Goal: Transaction & Acquisition: Purchase product/service

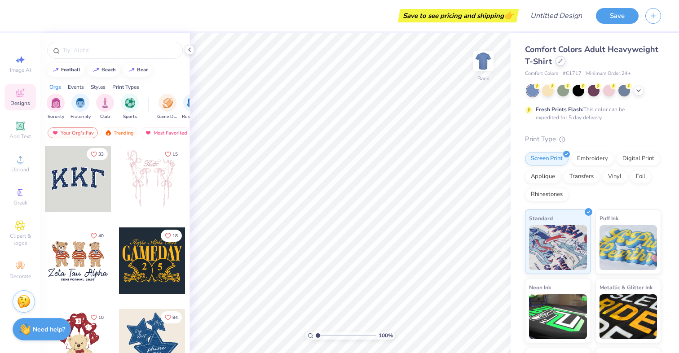
click at [559, 61] on icon at bounding box center [560, 61] width 4 height 4
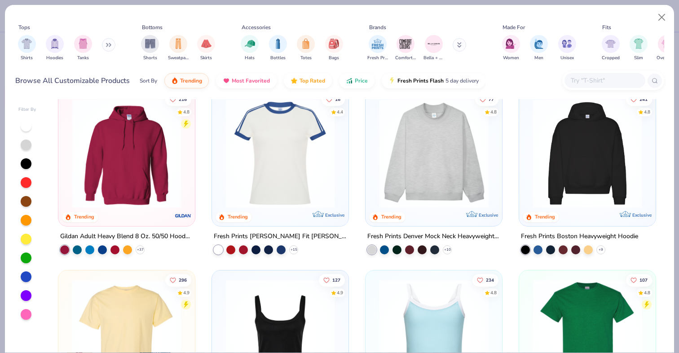
scroll to position [17, 0]
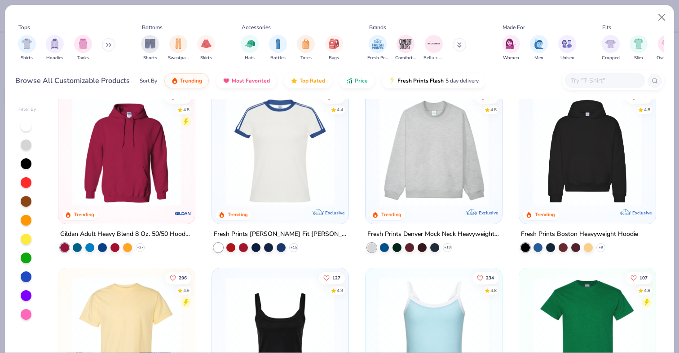
click at [412, 156] on img at bounding box center [433, 152] width 118 height 110
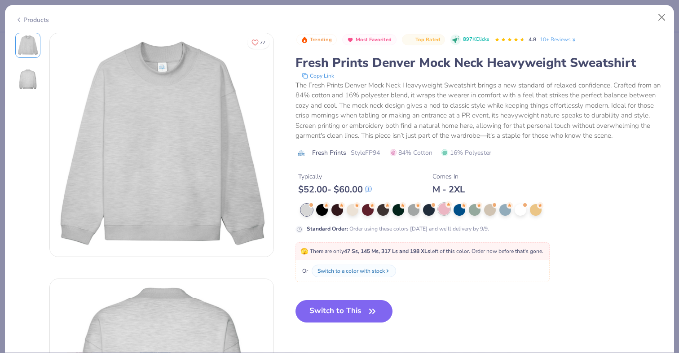
click at [444, 211] on div at bounding box center [444, 209] width 12 height 12
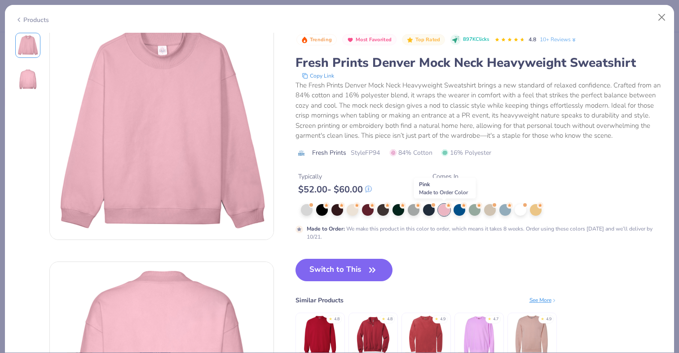
scroll to position [18, 0]
click at [459, 211] on div at bounding box center [459, 209] width 12 height 12
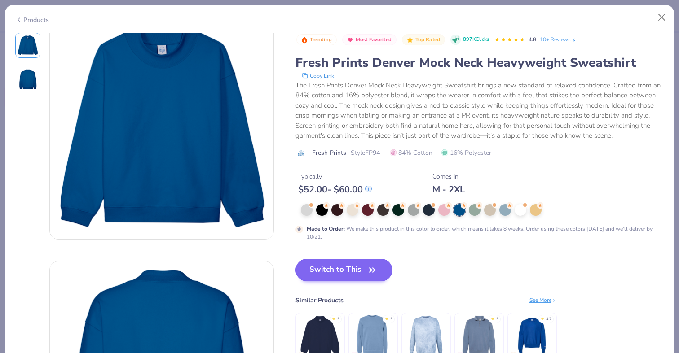
click at [324, 272] on button "Switch to This" at bounding box center [343, 270] width 97 height 22
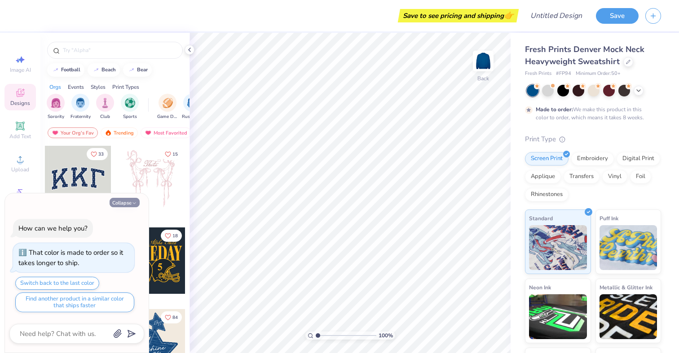
click at [120, 205] on button "Collapse" at bounding box center [125, 202] width 30 height 9
type textarea "x"
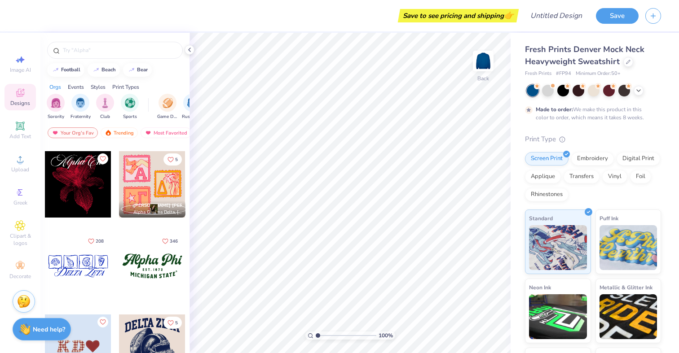
scroll to position [899, 0]
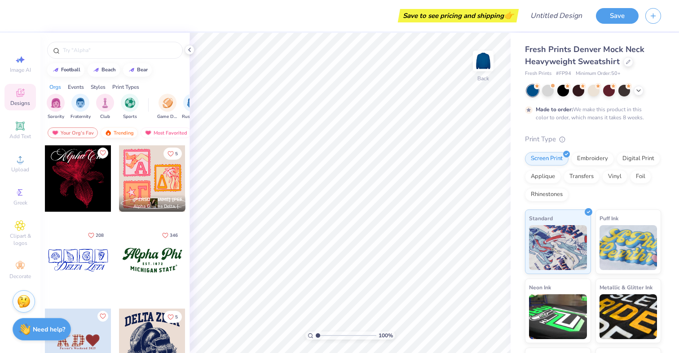
click at [118, 132] on div "Trending" at bounding box center [119, 132] width 37 height 11
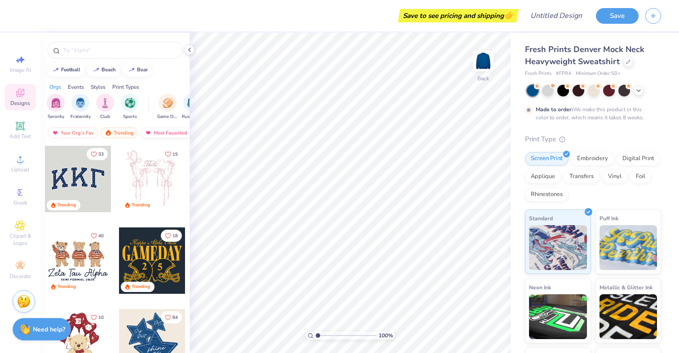
click at [150, 129] on div "Most Favorited" at bounding box center [165, 132] width 51 height 11
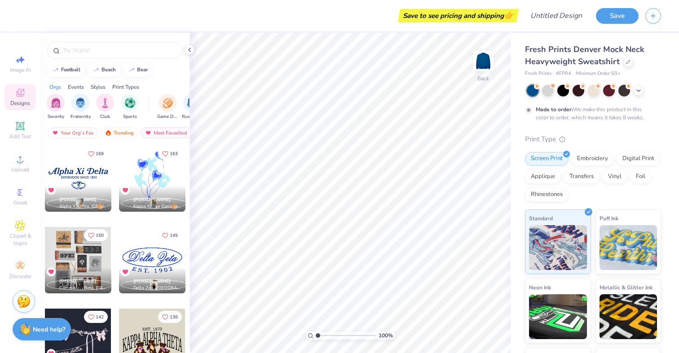
scroll to position [326, 0]
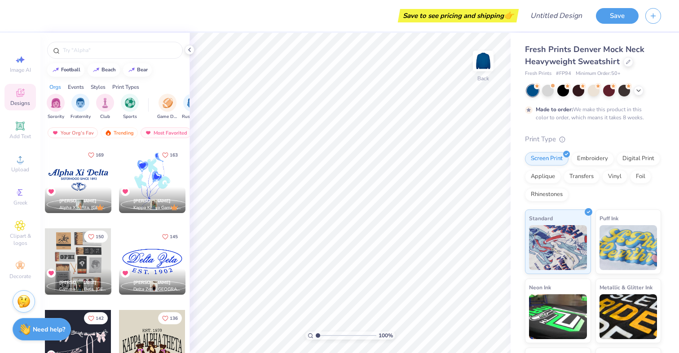
click at [146, 183] on div at bounding box center [152, 180] width 66 height 66
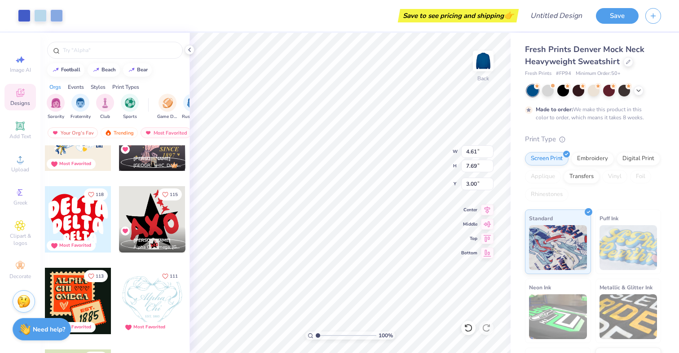
scroll to position [701, 0]
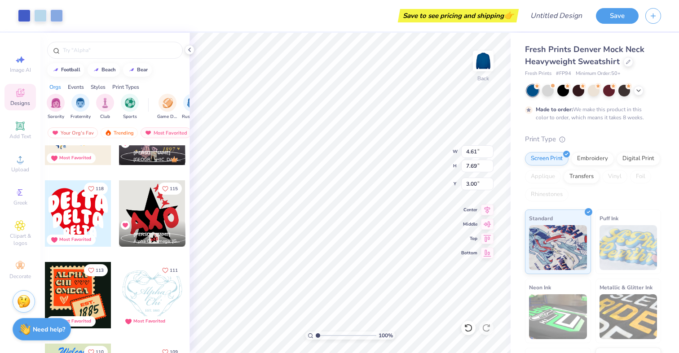
click at [91, 211] on div at bounding box center [78, 213] width 66 height 66
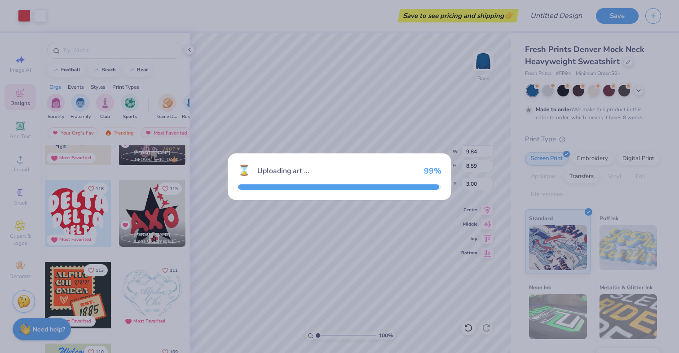
type input "9.84"
type input "8.59"
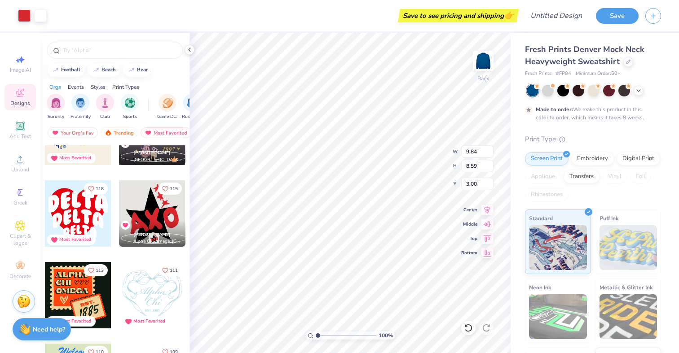
type input "4.09"
type input "3.57"
type input "8.01"
type input "4.61"
type input "7.69"
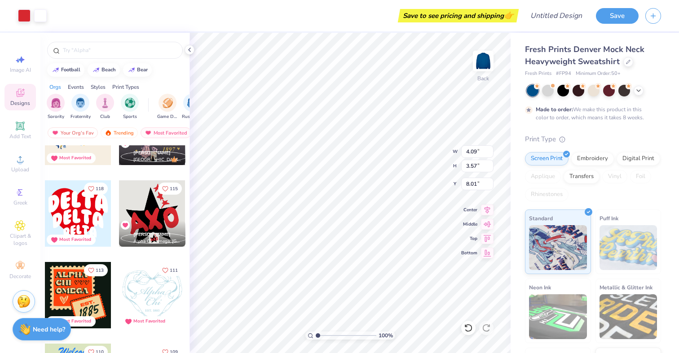
type input "3.00"
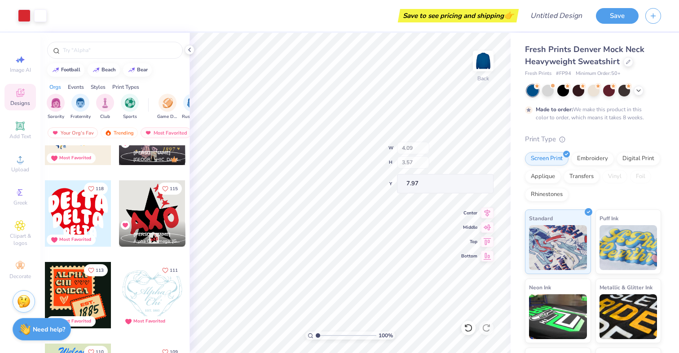
type input "0.89"
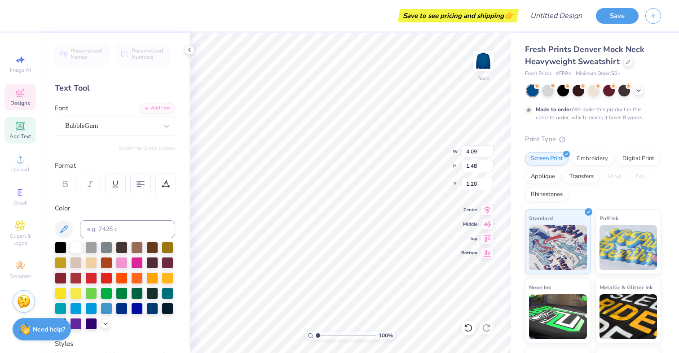
scroll to position [0, 0]
type textarea "Zeta"
type input "3.47"
type input "1.32"
type input "2.39"
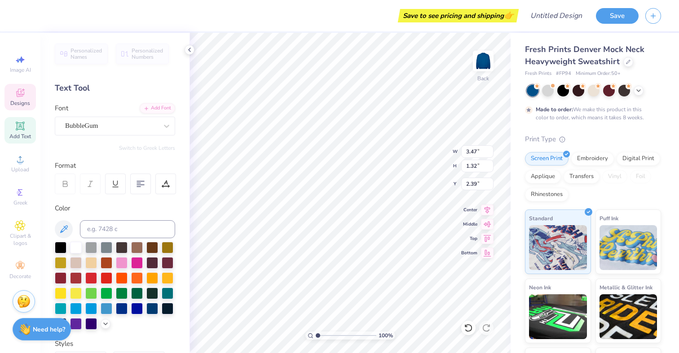
type textarea "tau"
type input "2.28"
type input "0.87"
type input "3.49"
type textarea "alpha"
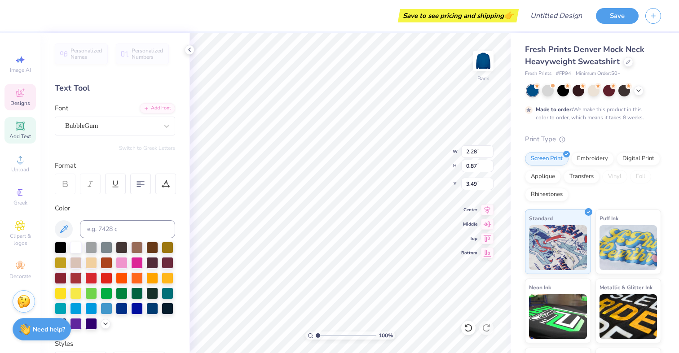
scroll to position [0, 0]
type input "3.84"
type input "3.49"
type input "3.06"
type input "1.26"
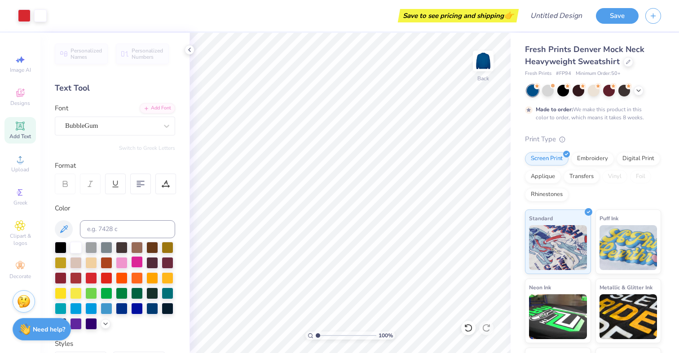
click at [138, 266] on div at bounding box center [137, 262] width 12 height 12
click at [77, 246] on div at bounding box center [76, 247] width 12 height 12
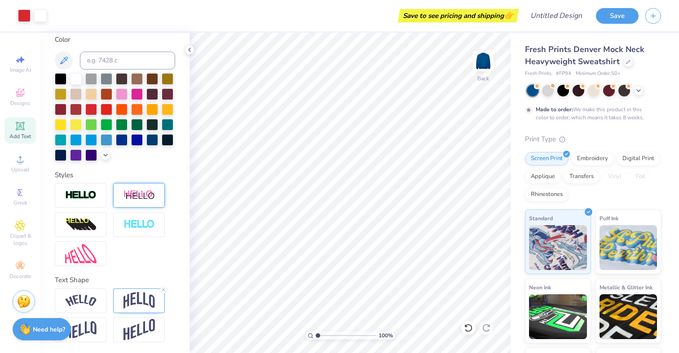
scroll to position [169, 0]
click at [91, 305] on img at bounding box center [80, 301] width 31 height 12
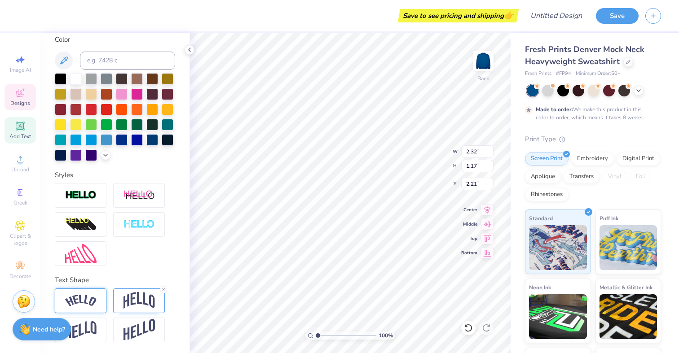
click at [77, 290] on div at bounding box center [81, 301] width 52 height 25
type input "3.08"
type input "1.08"
type input "2.26"
type input "3.06"
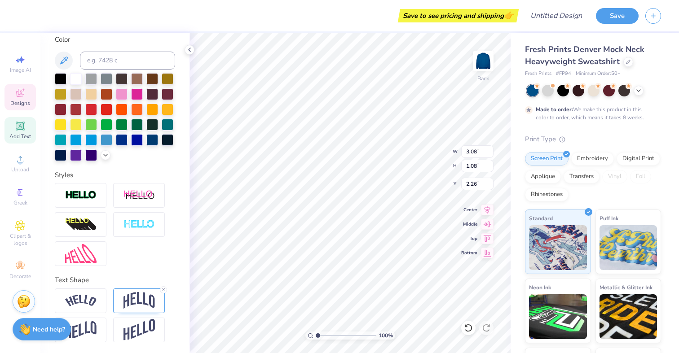
type input "1.26"
type input "1.22"
click at [76, 309] on div at bounding box center [81, 301] width 52 height 25
type input "3.60"
type input "1.11"
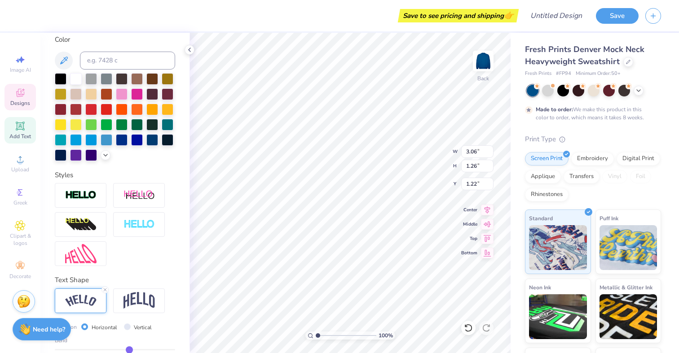
type input "1.30"
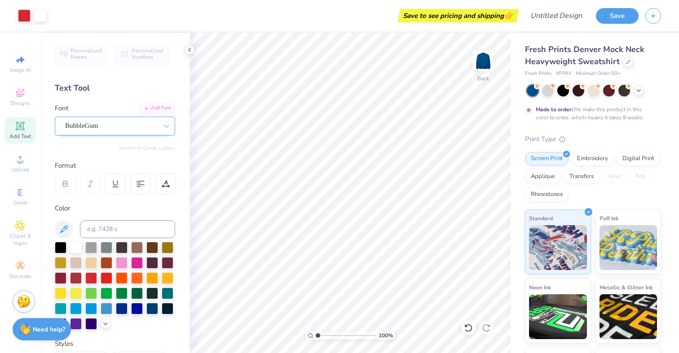
scroll to position [0, 0]
click at [18, 97] on icon at bounding box center [20, 93] width 11 height 11
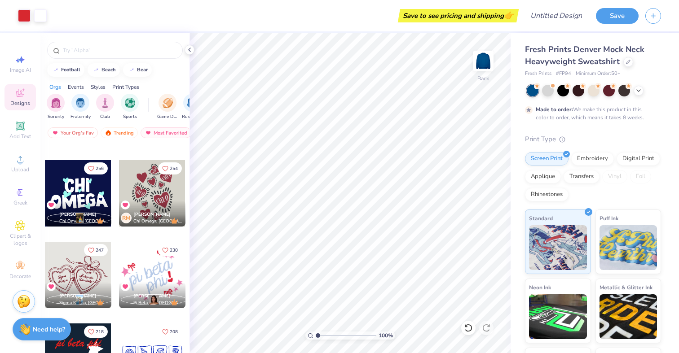
scroll to position [77, 0]
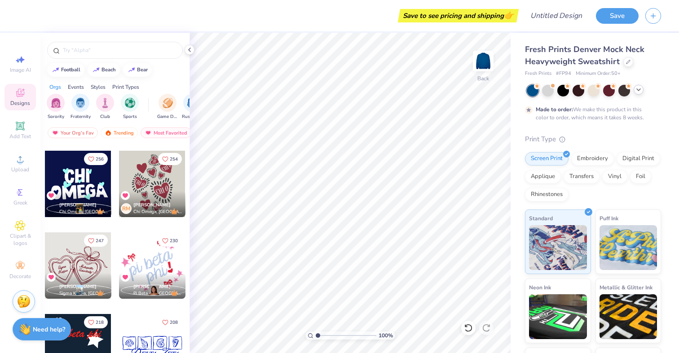
click at [637, 95] on div at bounding box center [638, 90] width 10 height 10
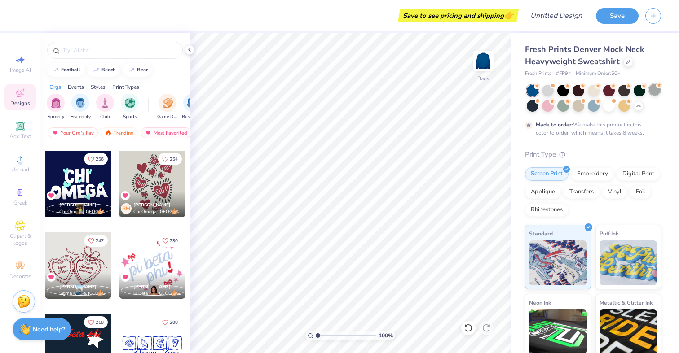
click at [650, 92] on div at bounding box center [655, 90] width 12 height 12
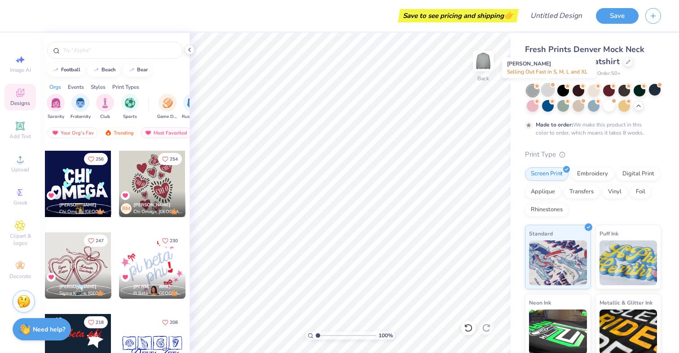
click at [544, 87] on div at bounding box center [548, 90] width 12 height 12
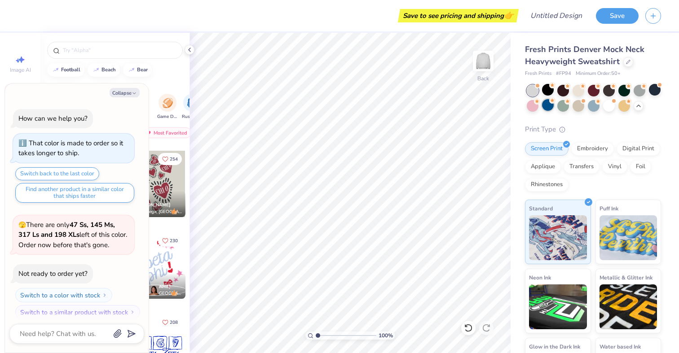
scroll to position [165, 0]
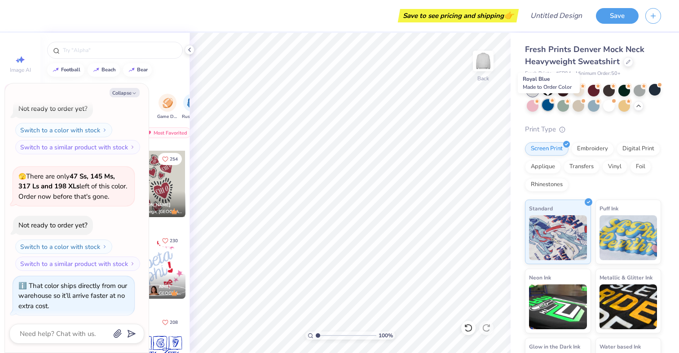
click at [548, 108] on div at bounding box center [548, 105] width 12 height 12
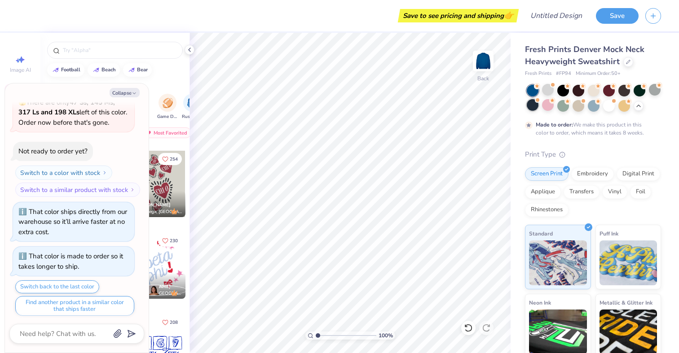
click at [527, 106] on div at bounding box center [533, 105] width 12 height 12
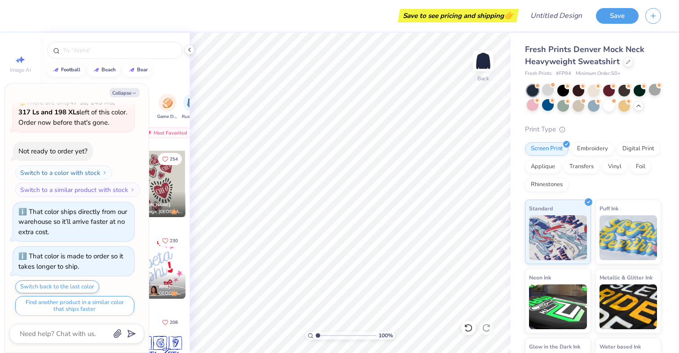
scroll to position [399, 0]
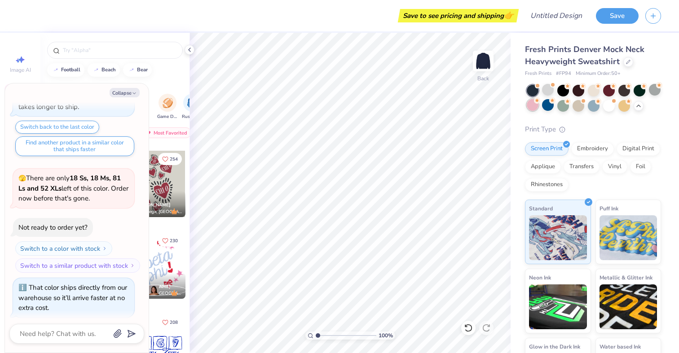
click at [533, 105] on div at bounding box center [533, 105] width 12 height 12
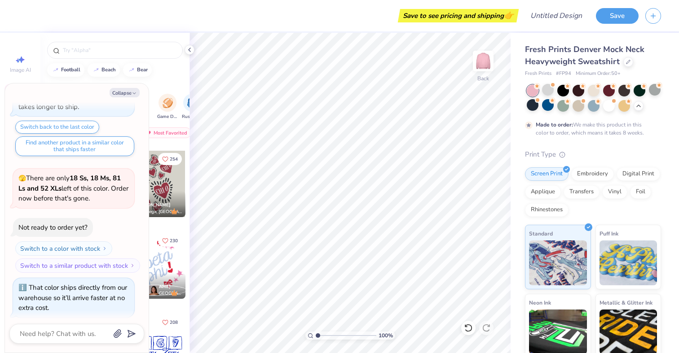
scroll to position [473, 0]
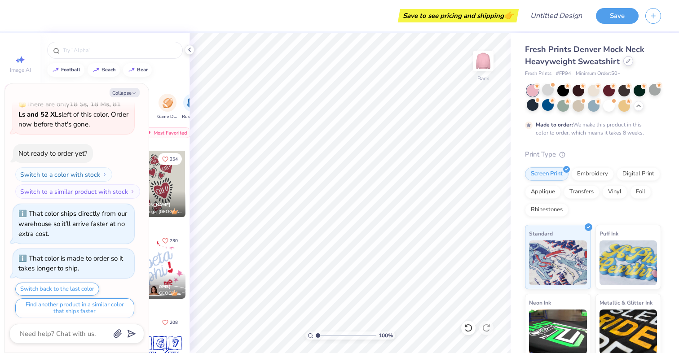
click at [627, 61] on icon at bounding box center [628, 61] width 4 height 4
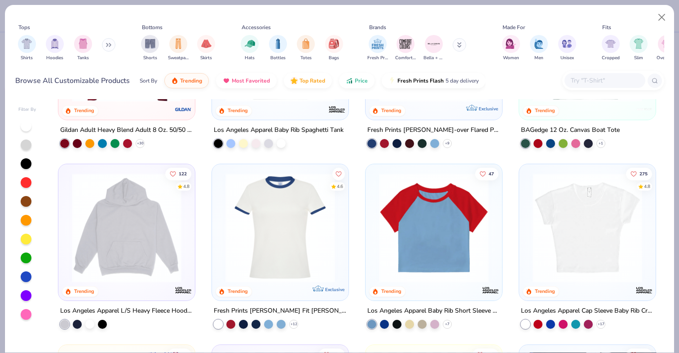
scroll to position [921, 0]
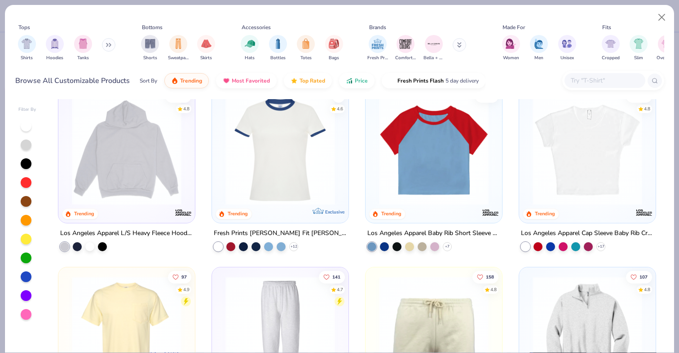
click at [148, 179] on img at bounding box center [126, 151] width 118 height 110
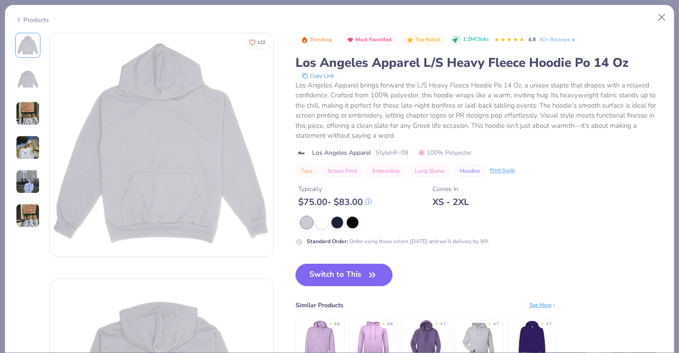
click at [22, 19] on icon at bounding box center [18, 19] width 7 height 11
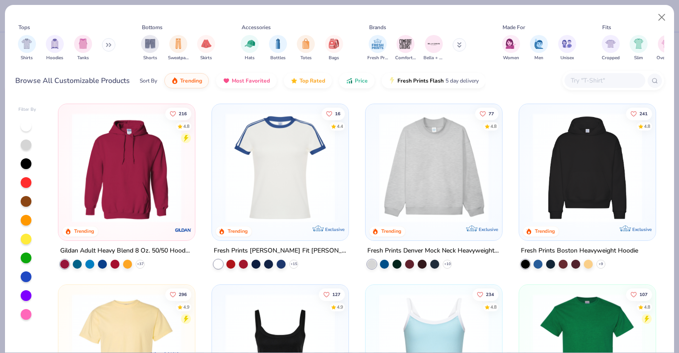
click at [145, 174] on div "216 4.8 Trending Gildan Adult Heavy Blend 8 Oz. 50/50 Hooded Sweatshirt + 37 16…" at bounding box center [357, 226] width 614 height 254
click at [101, 161] on img at bounding box center [126, 168] width 118 height 110
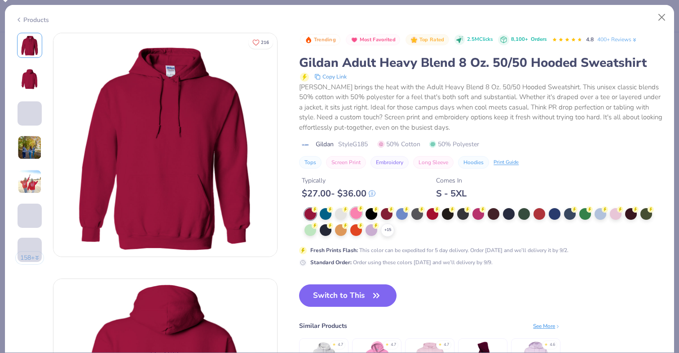
click at [360, 211] on div at bounding box center [356, 213] width 12 height 12
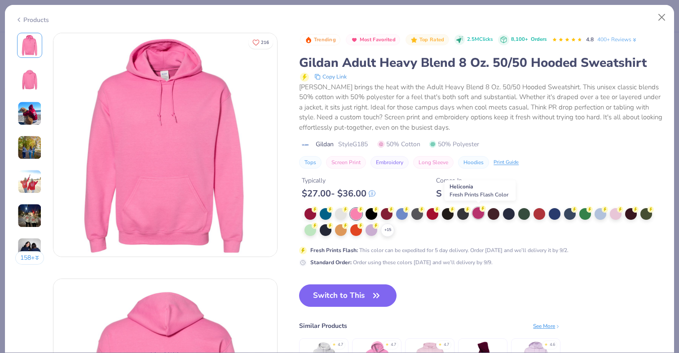
click at [482, 212] on div at bounding box center [478, 213] width 12 height 12
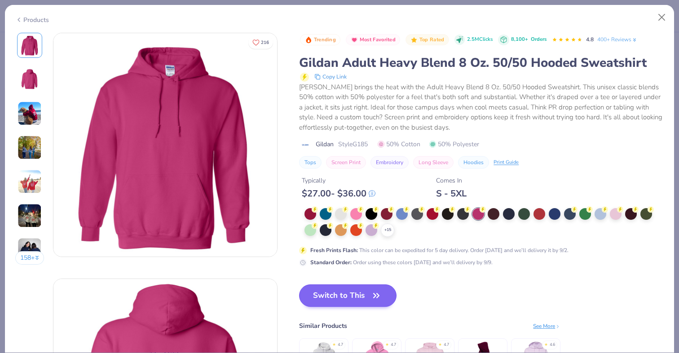
click at [365, 294] on button "Switch to This" at bounding box center [347, 296] width 97 height 22
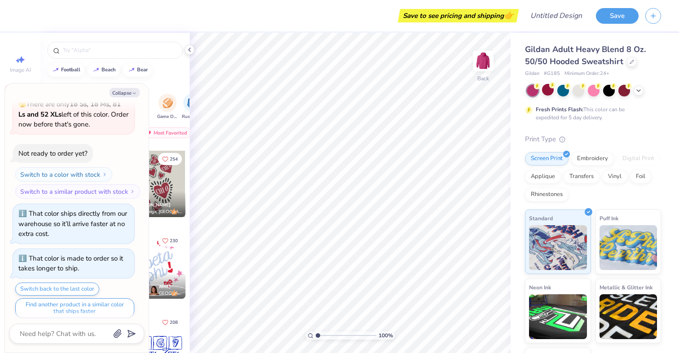
scroll to position [517, 0]
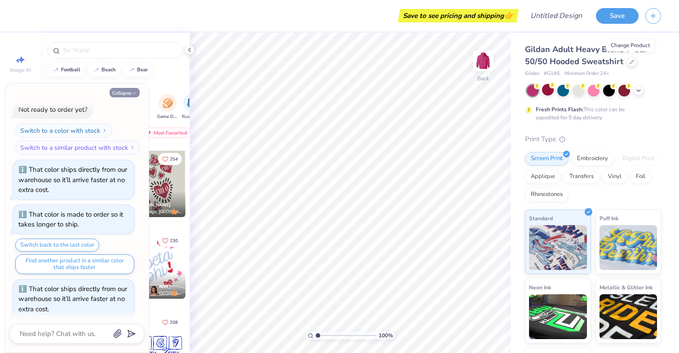
click at [123, 90] on button "Collapse" at bounding box center [125, 92] width 30 height 9
type textarea "x"
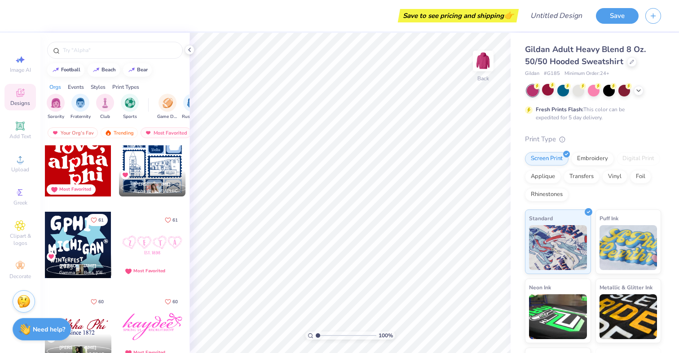
scroll to position [2639, 0]
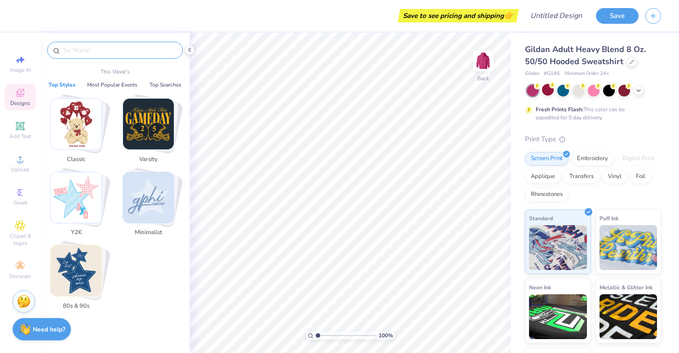
click at [88, 50] on input "text" at bounding box center [119, 50] width 115 height 9
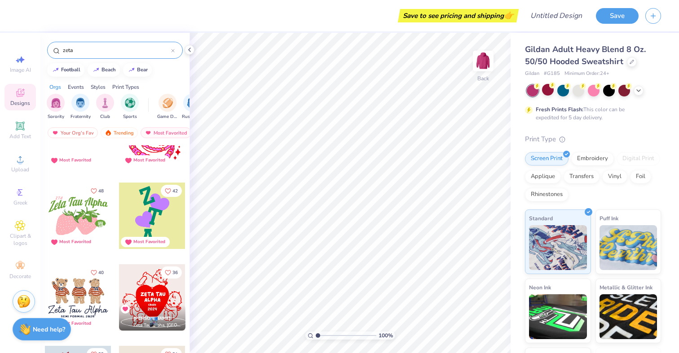
scroll to position [0, 0]
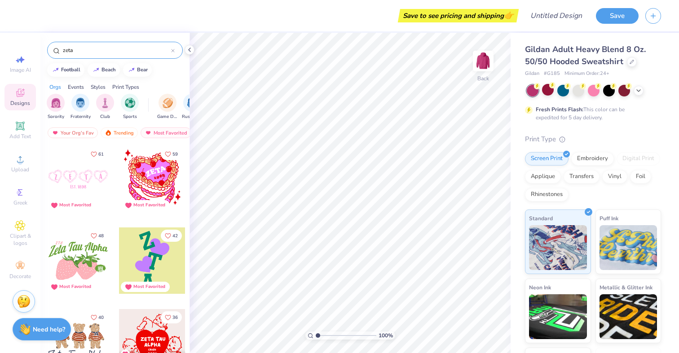
type input "zeta"
click at [21, 126] on icon at bounding box center [20, 126] width 9 height 9
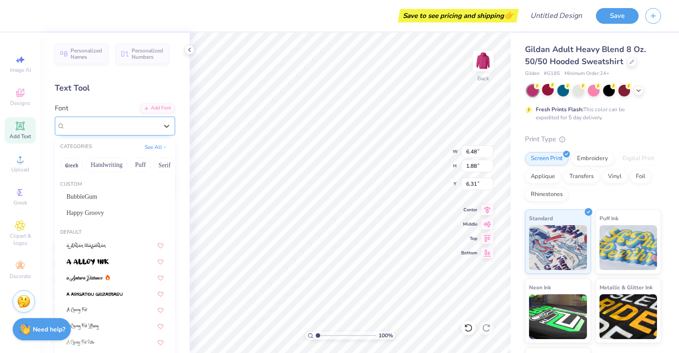
click at [122, 123] on div "Super Dream" at bounding box center [111, 126] width 94 height 14
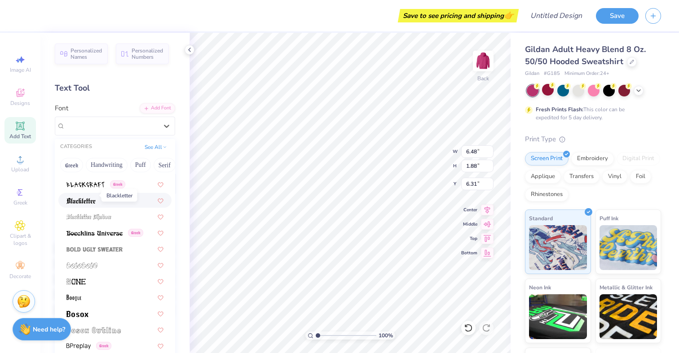
scroll to position [535, 0]
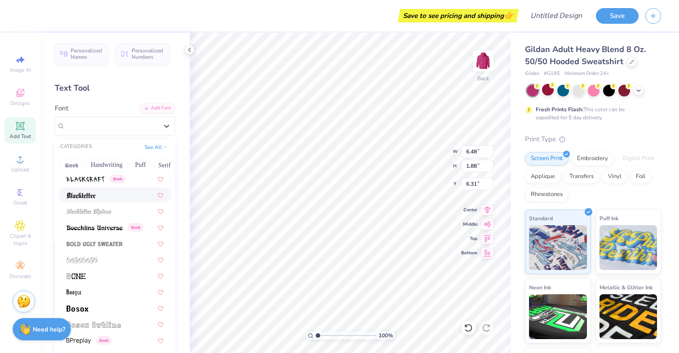
click at [99, 74] on div "Personalized Names Personalized Numbers Text Tool Add Font Font option Blacklet…" at bounding box center [114, 193] width 149 height 320
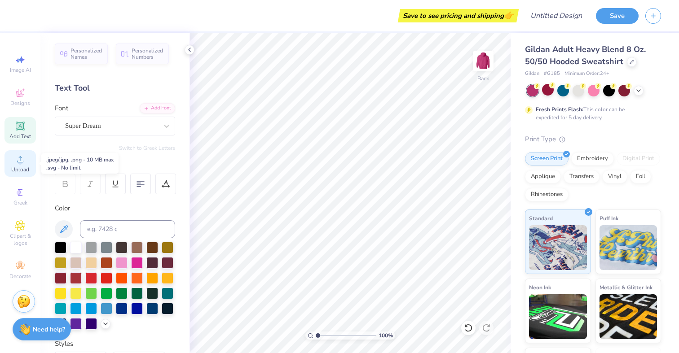
click at [20, 169] on span "Upload" at bounding box center [20, 169] width 18 height 7
click at [15, 84] on div "Designs" at bounding box center [19, 97] width 31 height 26
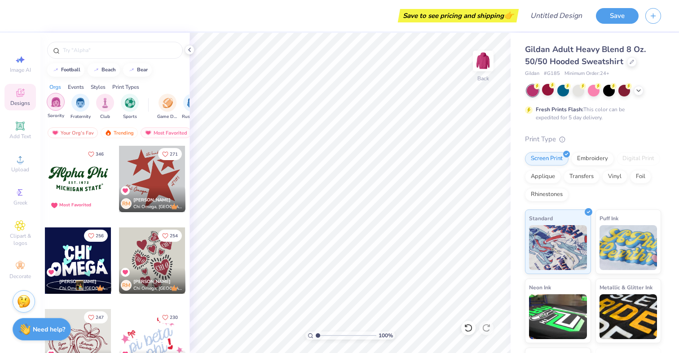
click at [55, 103] on img "filter for Sorority" at bounding box center [56, 102] width 10 height 10
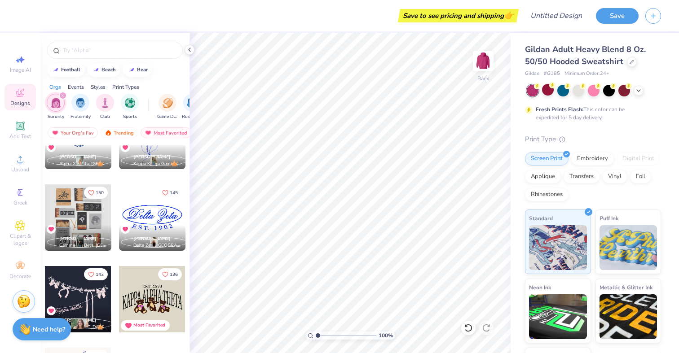
scroll to position [377, 0]
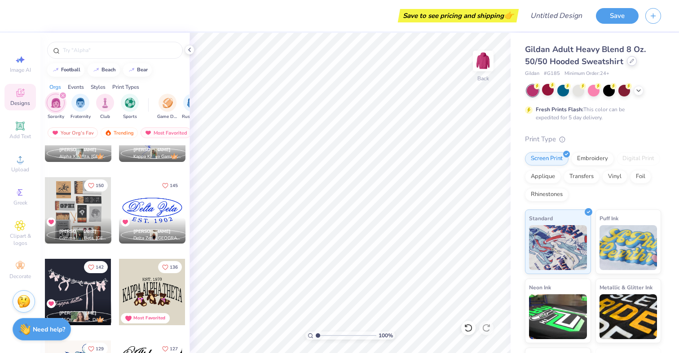
click at [631, 61] on icon at bounding box center [632, 61] width 4 height 4
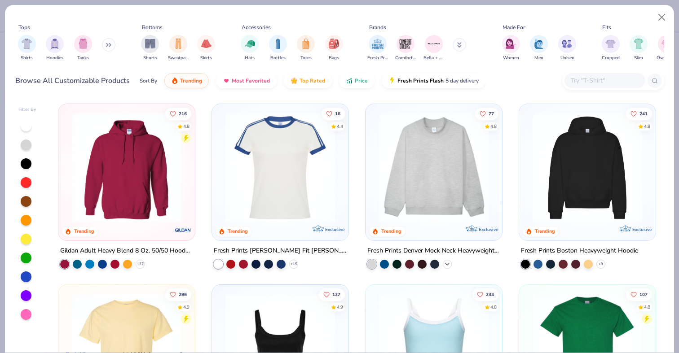
click at [445, 261] on icon at bounding box center [446, 264] width 7 height 7
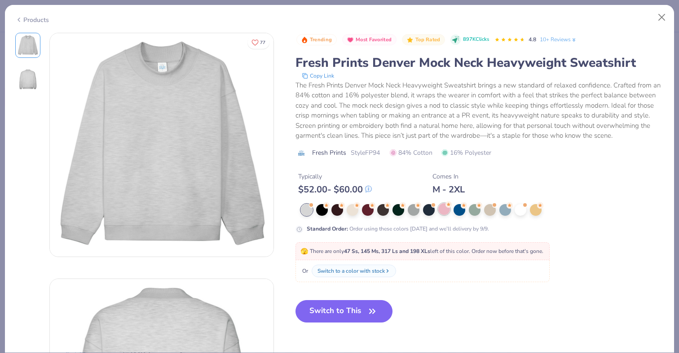
click at [448, 212] on div at bounding box center [444, 209] width 12 height 12
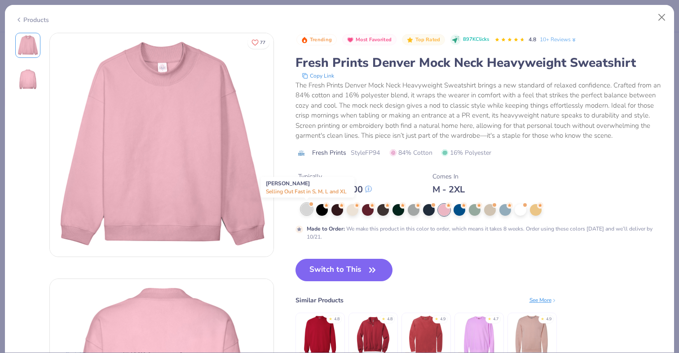
click at [303, 205] on div at bounding box center [307, 209] width 12 height 12
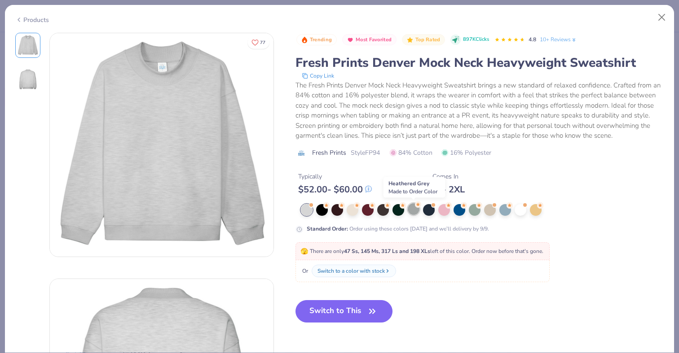
click at [413, 211] on div at bounding box center [414, 209] width 12 height 12
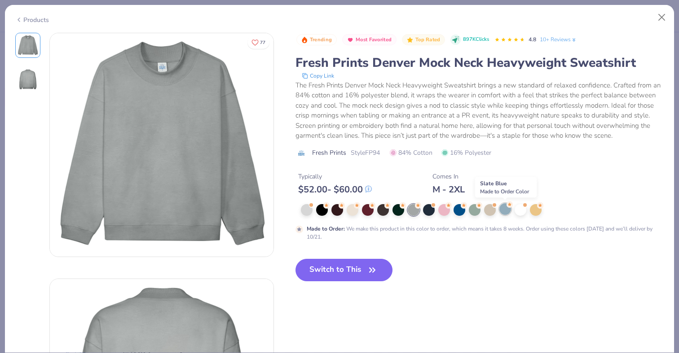
click at [506, 211] on div at bounding box center [505, 209] width 12 height 12
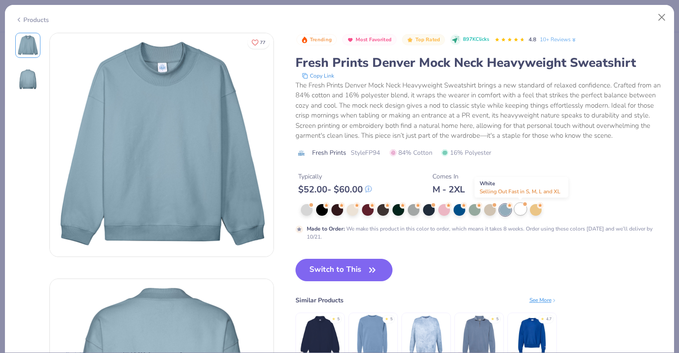
click at [518, 211] on div at bounding box center [520, 209] width 12 height 12
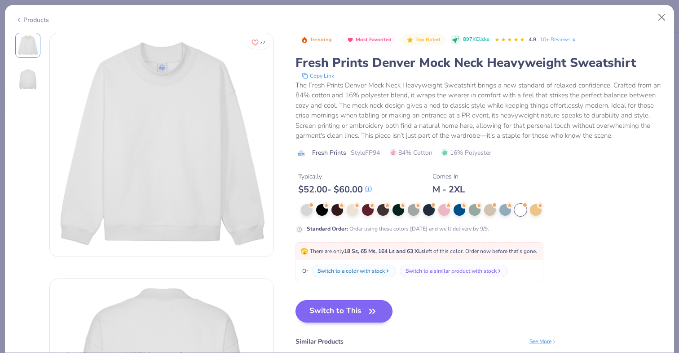
click at [334, 314] on button "Switch to This" at bounding box center [343, 311] width 97 height 22
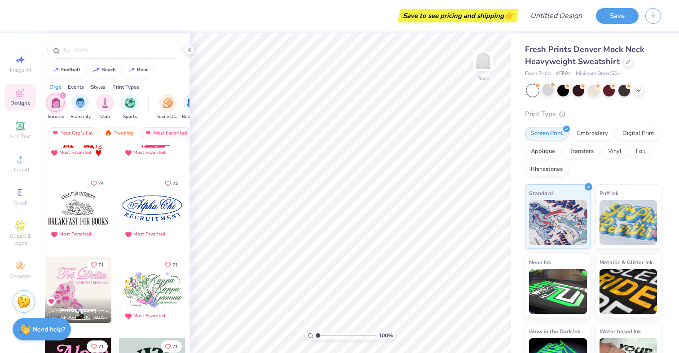
scroll to position [1761, 0]
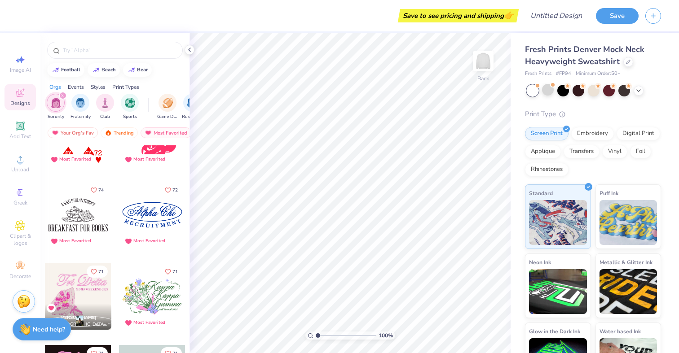
click at [147, 211] on div at bounding box center [152, 215] width 66 height 66
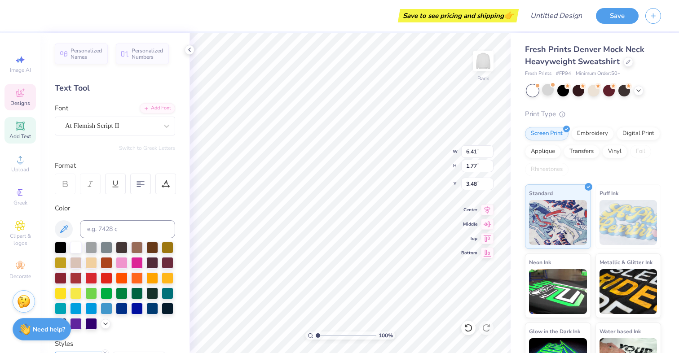
scroll to position [0, 0]
type textarea "ZeAlpha Chi"
type input "8.12"
type input "2.65"
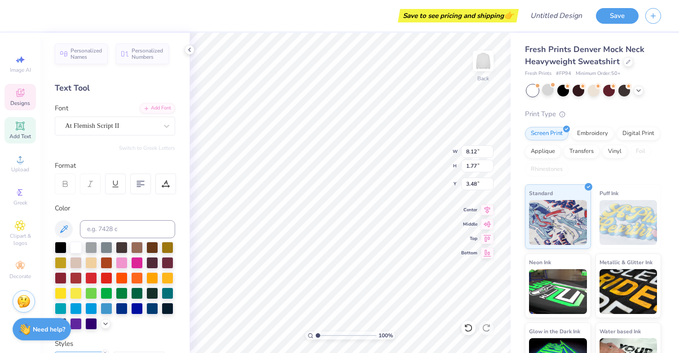
type input "3.00"
type input "8.28"
type input "1.99"
type input "3.33"
click at [375, 151] on body "Save to see pricing and shipping 👉 Design Title Save Image AI Designs Add Text …" at bounding box center [339, 176] width 679 height 353
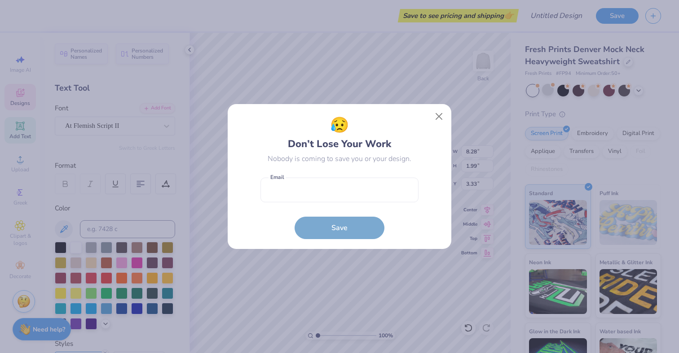
click at [375, 151] on div "😥 Don’t Lose Your Work Nobody is coming to save you or your design. Email is a …" at bounding box center [339, 176] width 158 height 125
click at [375, 151] on div "😥 Don’t Lose Your Work" at bounding box center [339, 133] width 103 height 38
click at [422, 128] on div "😥 Don’t Lose Your Work Nobody is coming to save you or your design. Email is a …" at bounding box center [339, 176] width 203 height 125
click at [435, 121] on button "Close" at bounding box center [438, 116] width 17 height 17
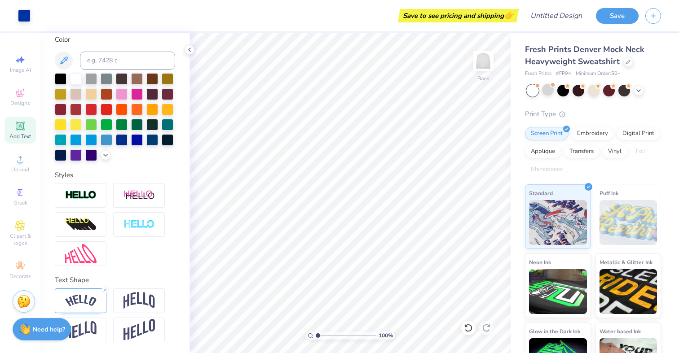
scroll to position [169, 0]
click at [467, 329] on icon at bounding box center [468, 328] width 9 height 9
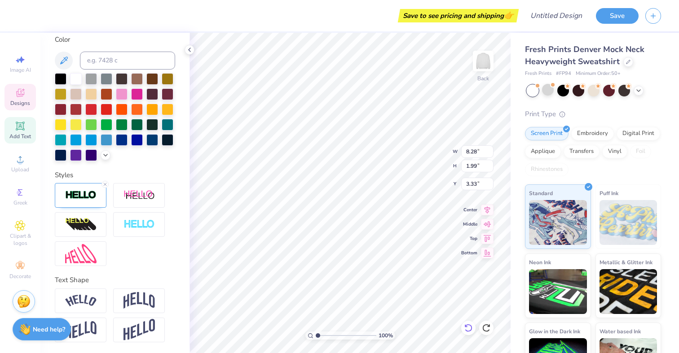
type textarea "Chi"
type textarea "Zeta Tau Alpha"
type input "8.08"
type input "1.54"
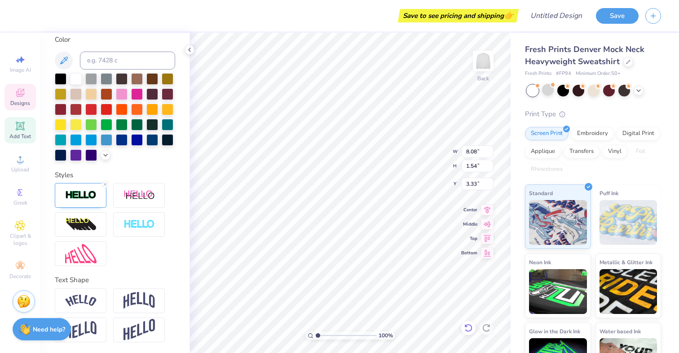
type input "3.56"
click at [25, 98] on icon at bounding box center [20, 93] width 11 height 11
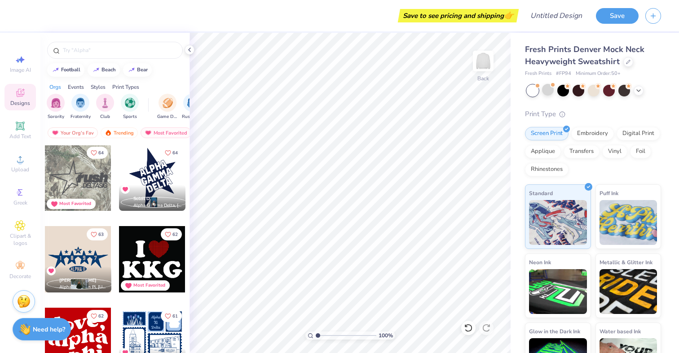
scroll to position [2461, 0]
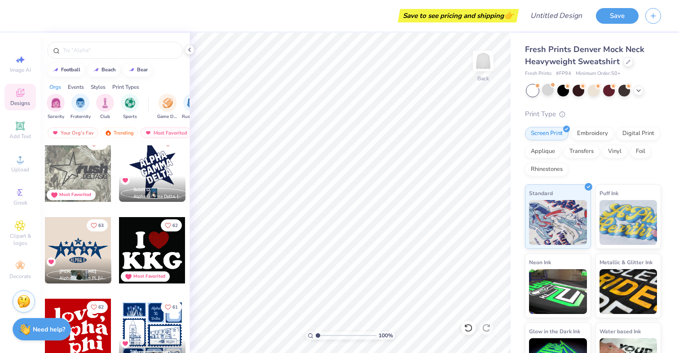
click at [158, 253] on div at bounding box center [152, 250] width 66 height 66
type input "3.26"
type input "6.71"
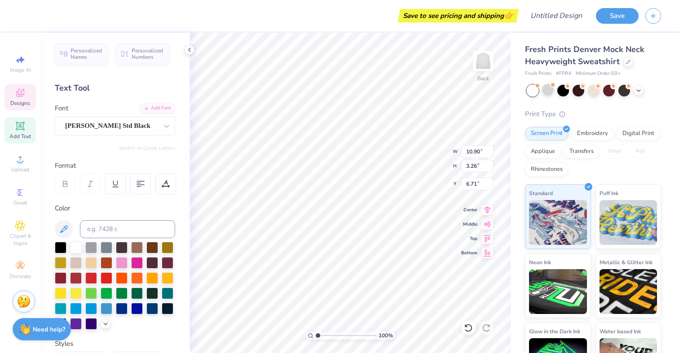
type textarea "ZTA"
type input "3.64"
type input "3.16"
type input "3.01"
type input "9.57"
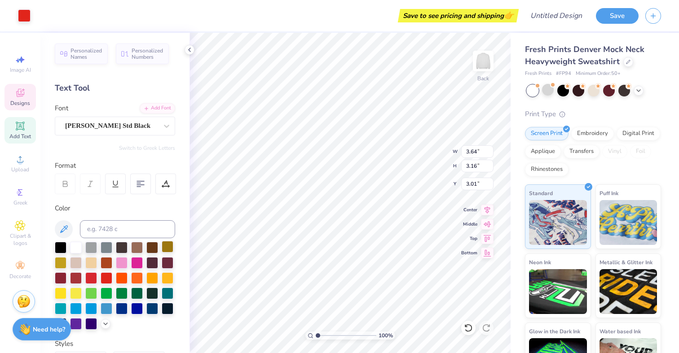
type input "3.11"
type input "7.06"
click at [123, 263] on div at bounding box center [122, 262] width 12 height 12
click at [75, 248] on div at bounding box center [76, 247] width 12 height 12
type input "3.64"
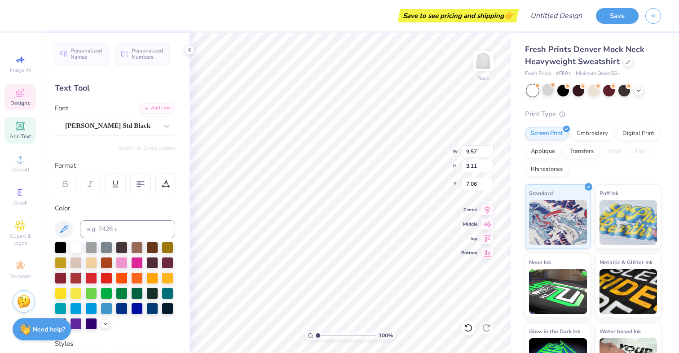
type input "3.16"
type input "3.01"
click at [127, 263] on div at bounding box center [122, 262] width 12 height 12
click at [79, 248] on div at bounding box center [76, 247] width 12 height 12
click at [24, 101] on span "Designs" at bounding box center [20, 103] width 20 height 7
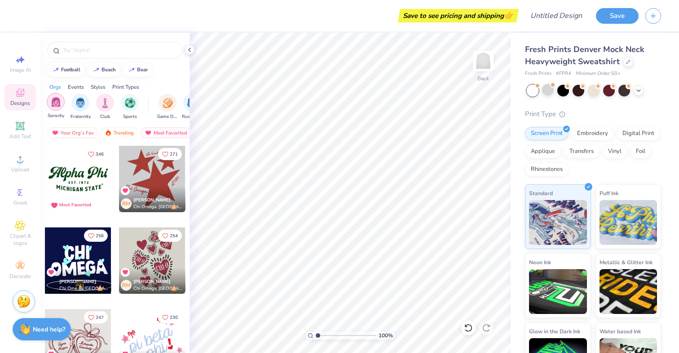
click at [55, 99] on img "filter for Sorority" at bounding box center [56, 102] width 10 height 10
click at [83, 48] on input "text" at bounding box center [119, 50] width 115 height 9
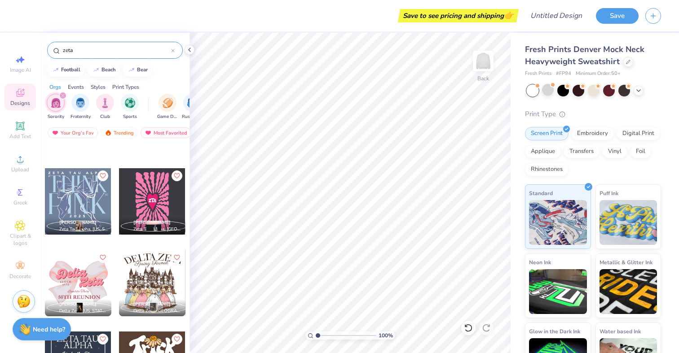
scroll to position [10101, 0]
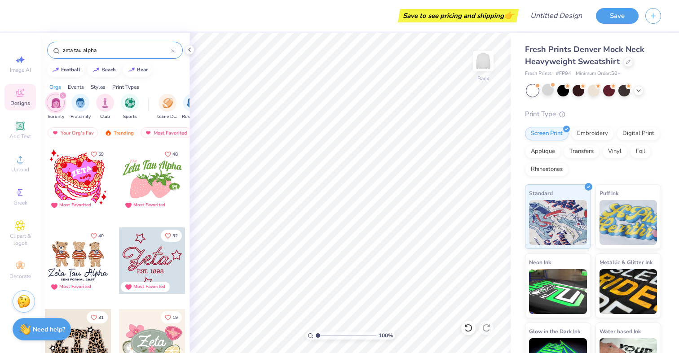
type input "zeta tau alpha"
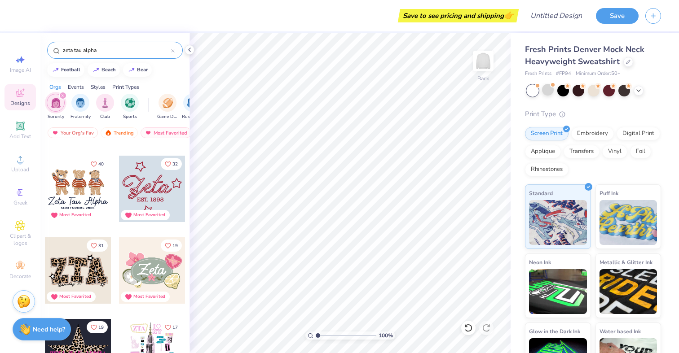
scroll to position [80, 0]
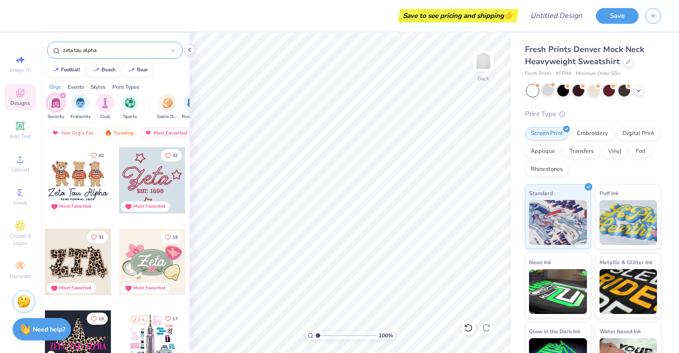
click at [79, 254] on div at bounding box center [78, 262] width 66 height 66
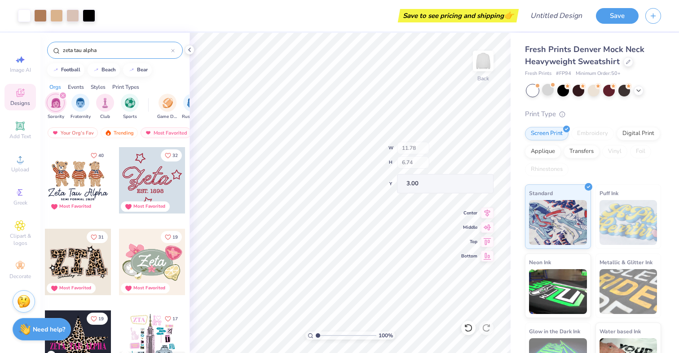
type input "4.81"
type input "1.18"
type input "8.47"
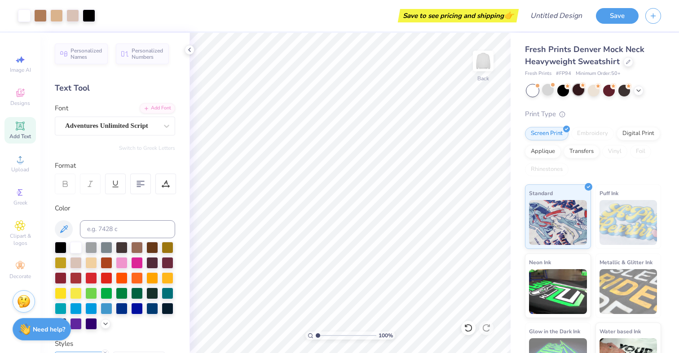
click at [583, 92] on div at bounding box center [578, 90] width 12 height 12
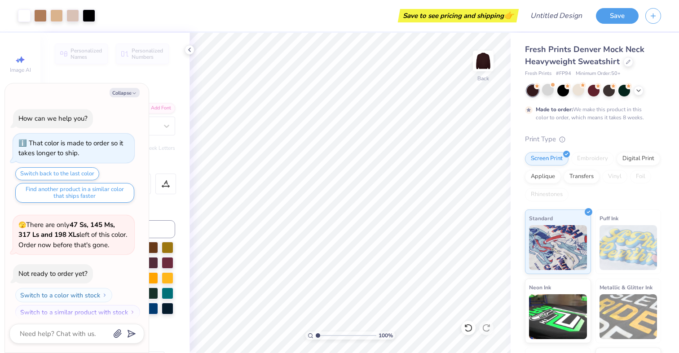
scroll to position [591, 0]
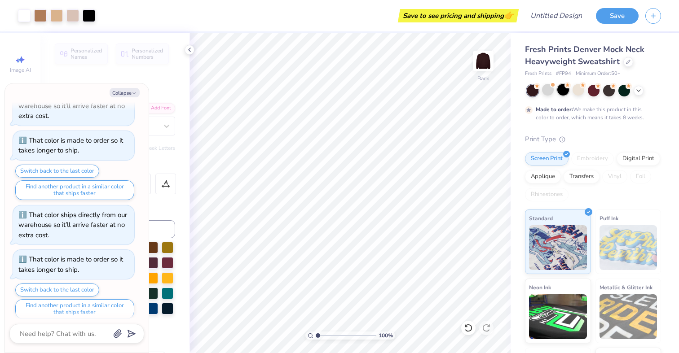
click at [564, 90] on div at bounding box center [563, 90] width 12 height 12
click at [610, 92] on div at bounding box center [609, 90] width 12 height 12
click at [638, 89] on icon at bounding box center [638, 89] width 7 height 7
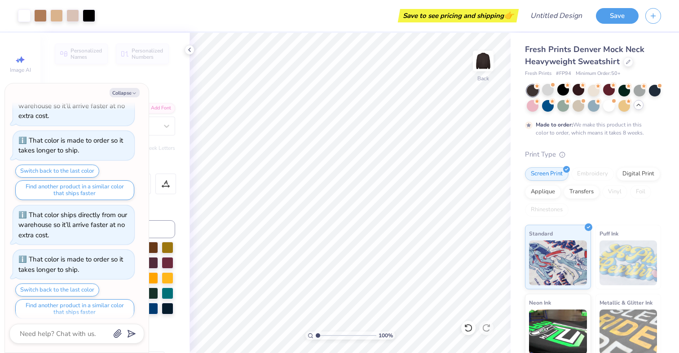
scroll to position [0, 0]
click at [530, 107] on div at bounding box center [533, 105] width 12 height 12
click at [636, 94] on div at bounding box center [639, 90] width 12 height 12
click at [620, 90] on div at bounding box center [624, 90] width 12 height 12
click at [610, 13] on button "Save" at bounding box center [617, 15] width 43 height 16
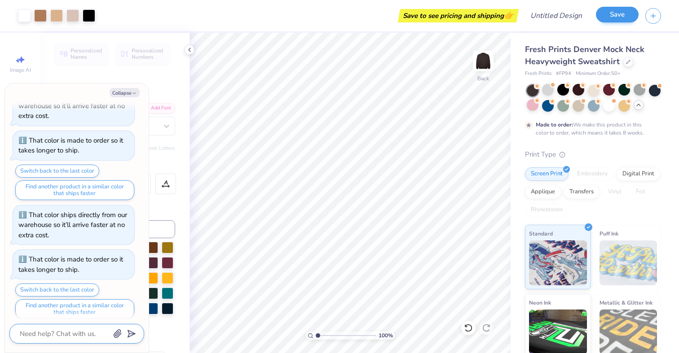
scroll to position [615, 0]
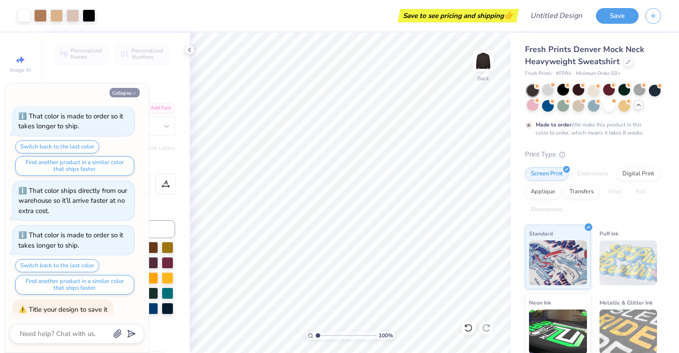
click at [133, 93] on icon "button" at bounding box center [134, 93] width 5 height 5
type textarea "x"
